Goal: Information Seeking & Learning: Learn about a topic

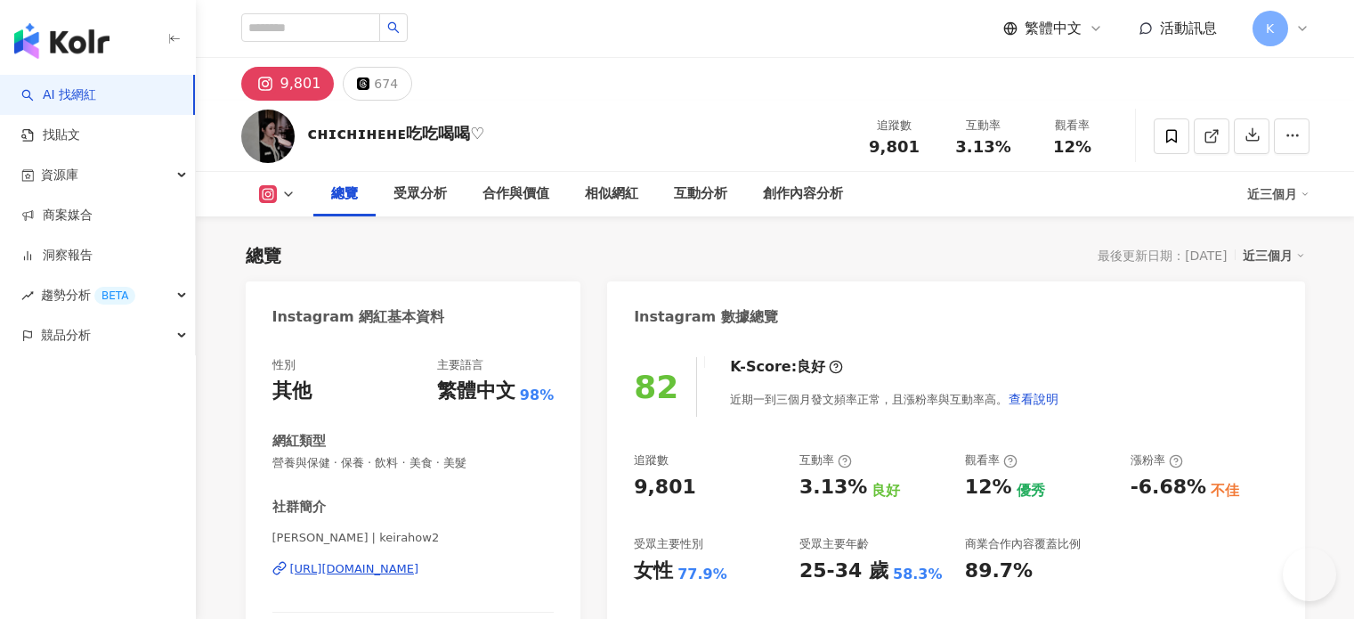
click at [628, 183] on div "相似網紅" at bounding box center [611, 193] width 53 height 21
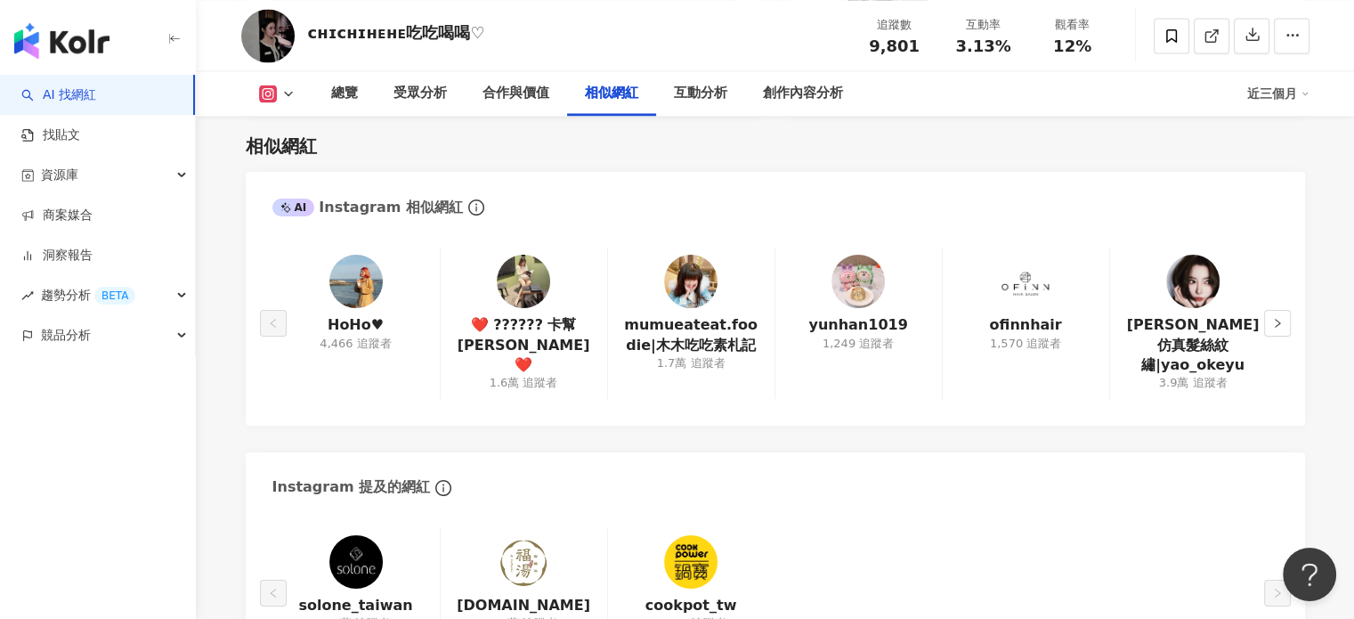
click at [372, 252] on div "HoHo♥ 4,466 追蹤者" at bounding box center [355, 323] width 167 height 150
click at [370, 260] on img at bounding box center [355, 281] width 53 height 53
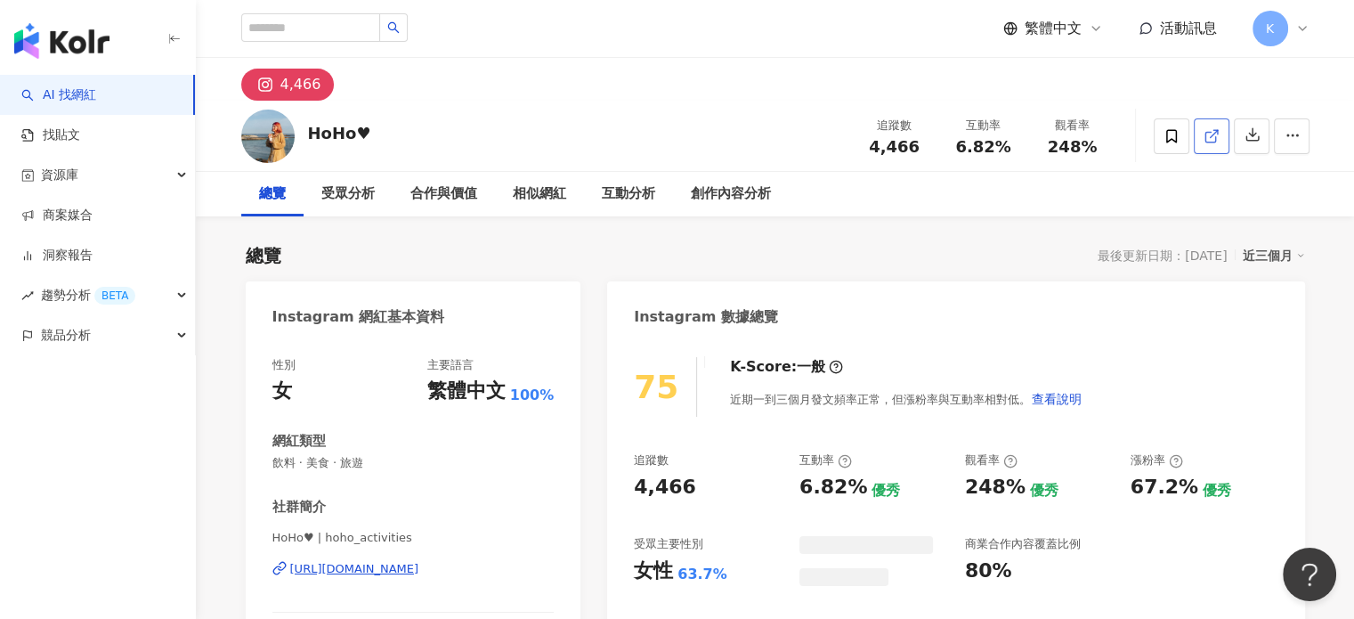
click at [1206, 132] on icon at bounding box center [1211, 137] width 10 height 10
